Goal: Find specific page/section

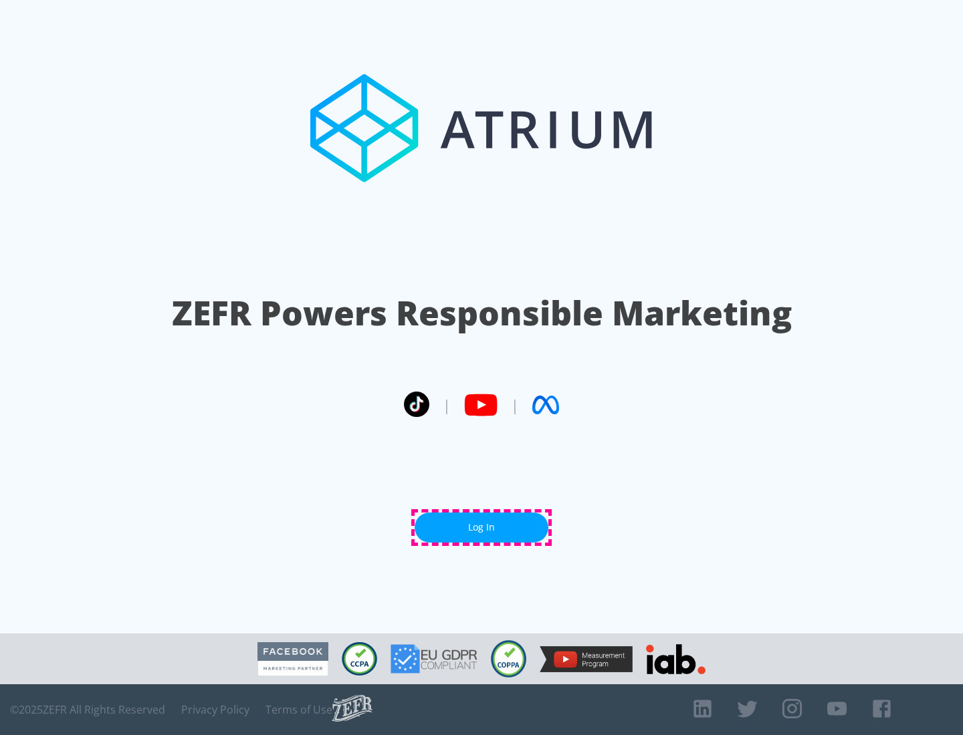
click at [481, 527] on link "Log In" at bounding box center [481, 528] width 134 height 30
